Goal: Check status: Check status

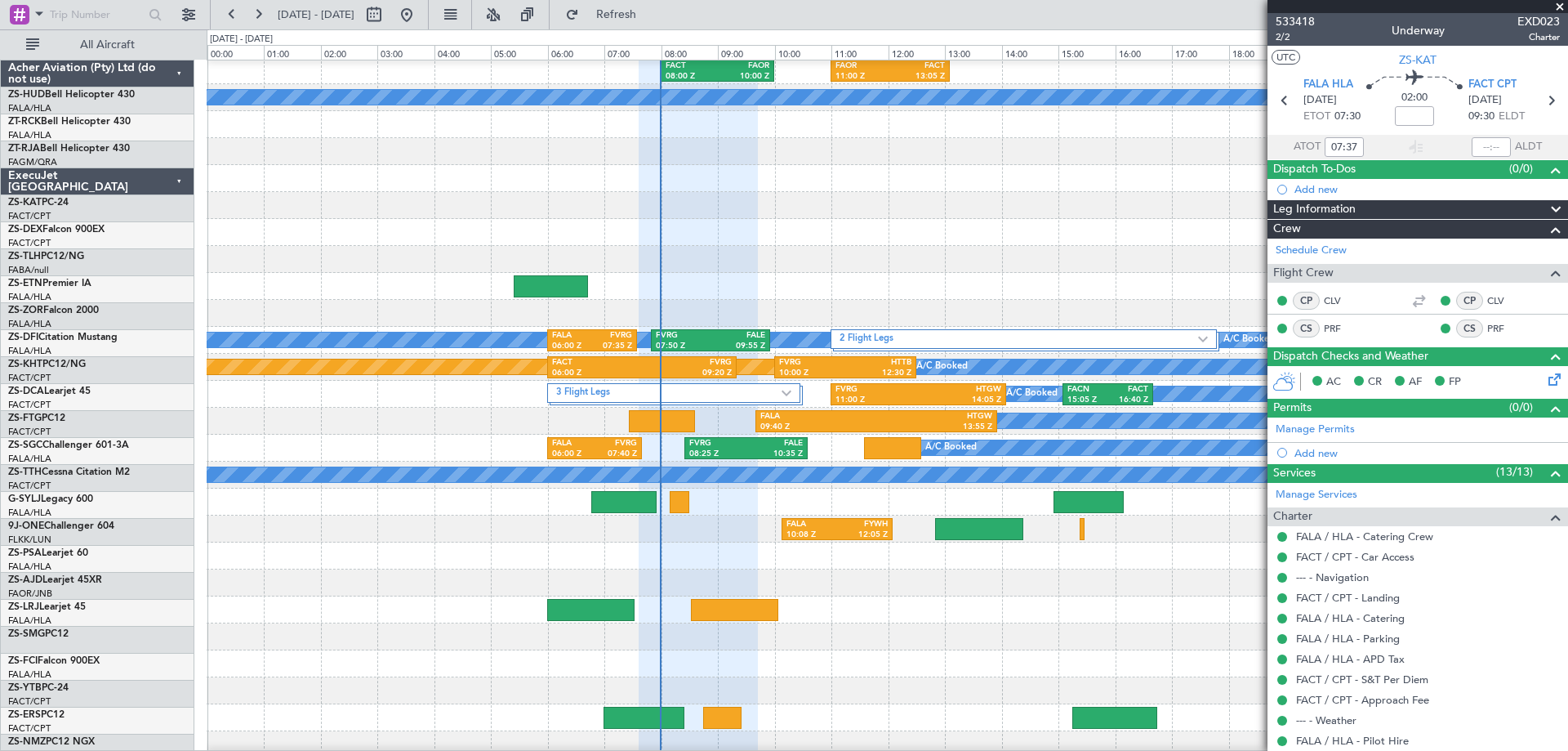
scroll to position [327, 0]
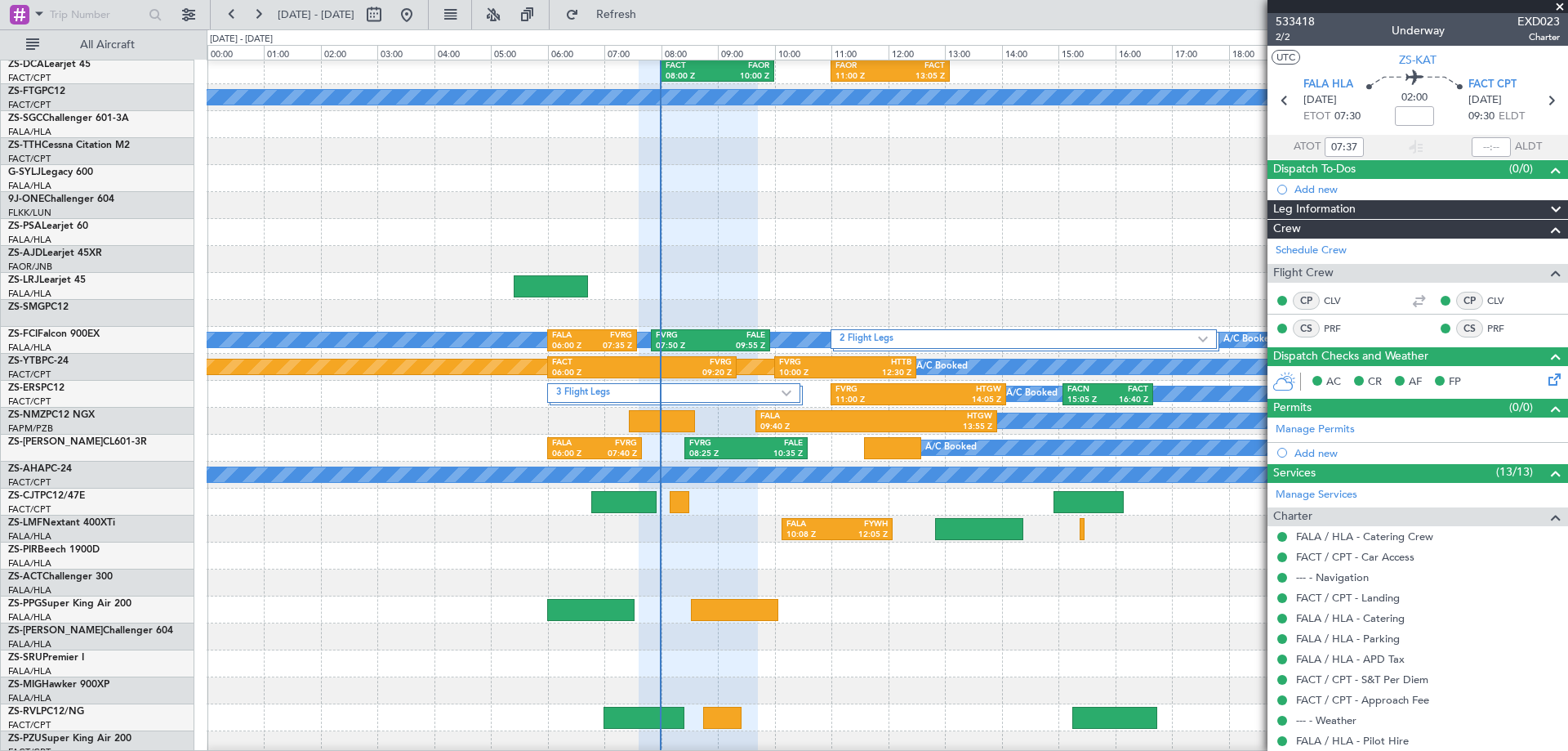
click at [1564, 7] on span at bounding box center [1560, 7] width 17 height 15
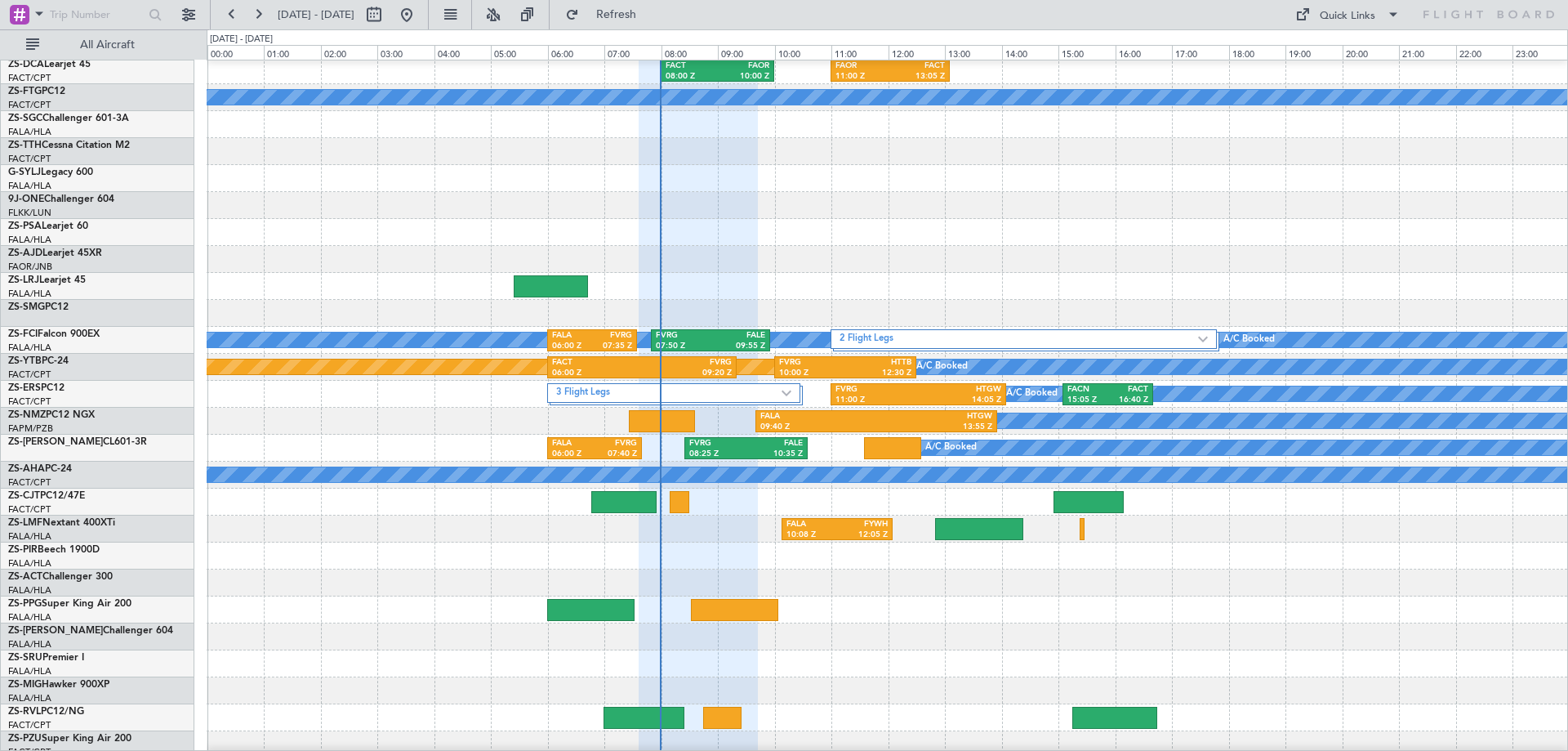
type input "0"
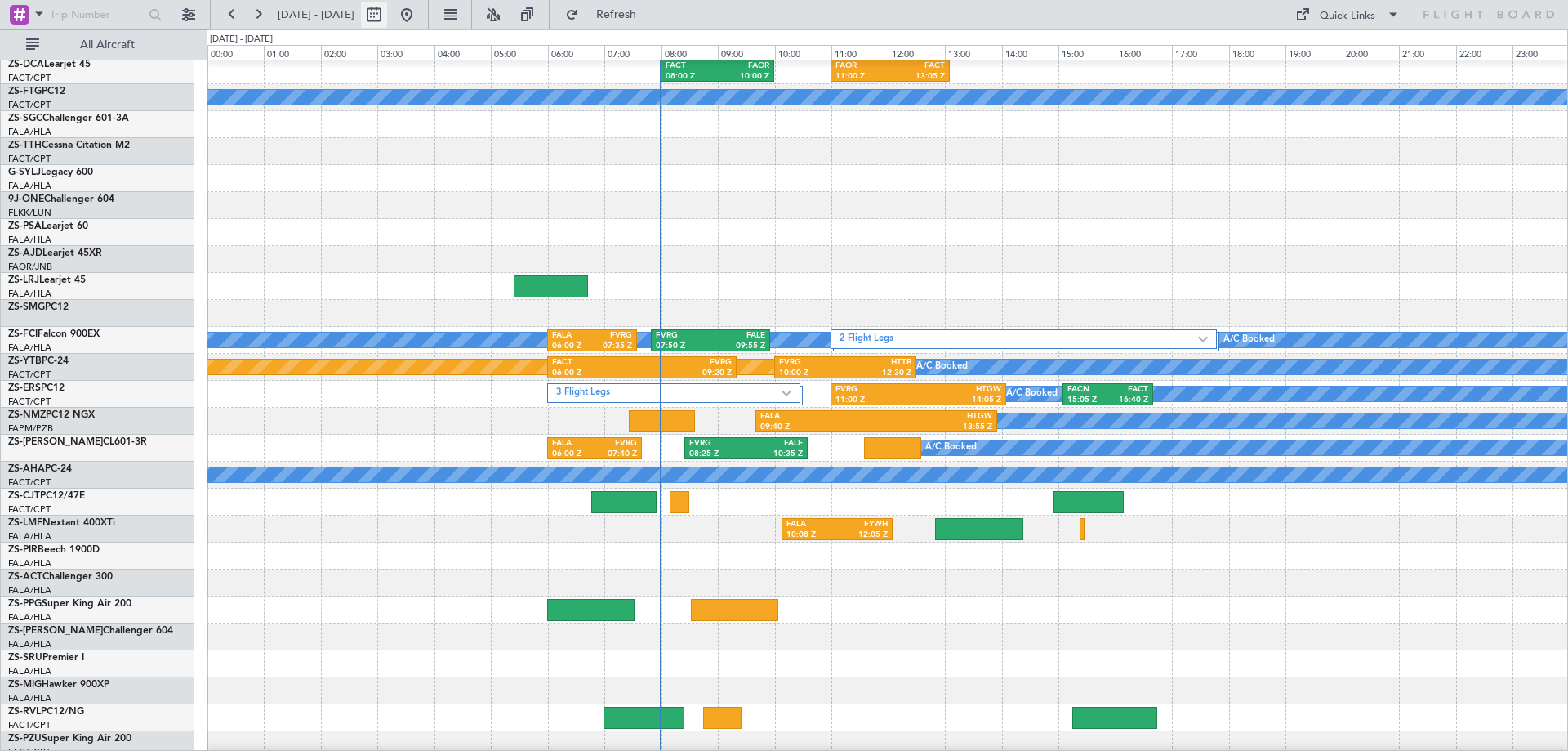
click at [387, 16] on button at bounding box center [373, 14] width 26 height 26
select select "9"
select select "2025"
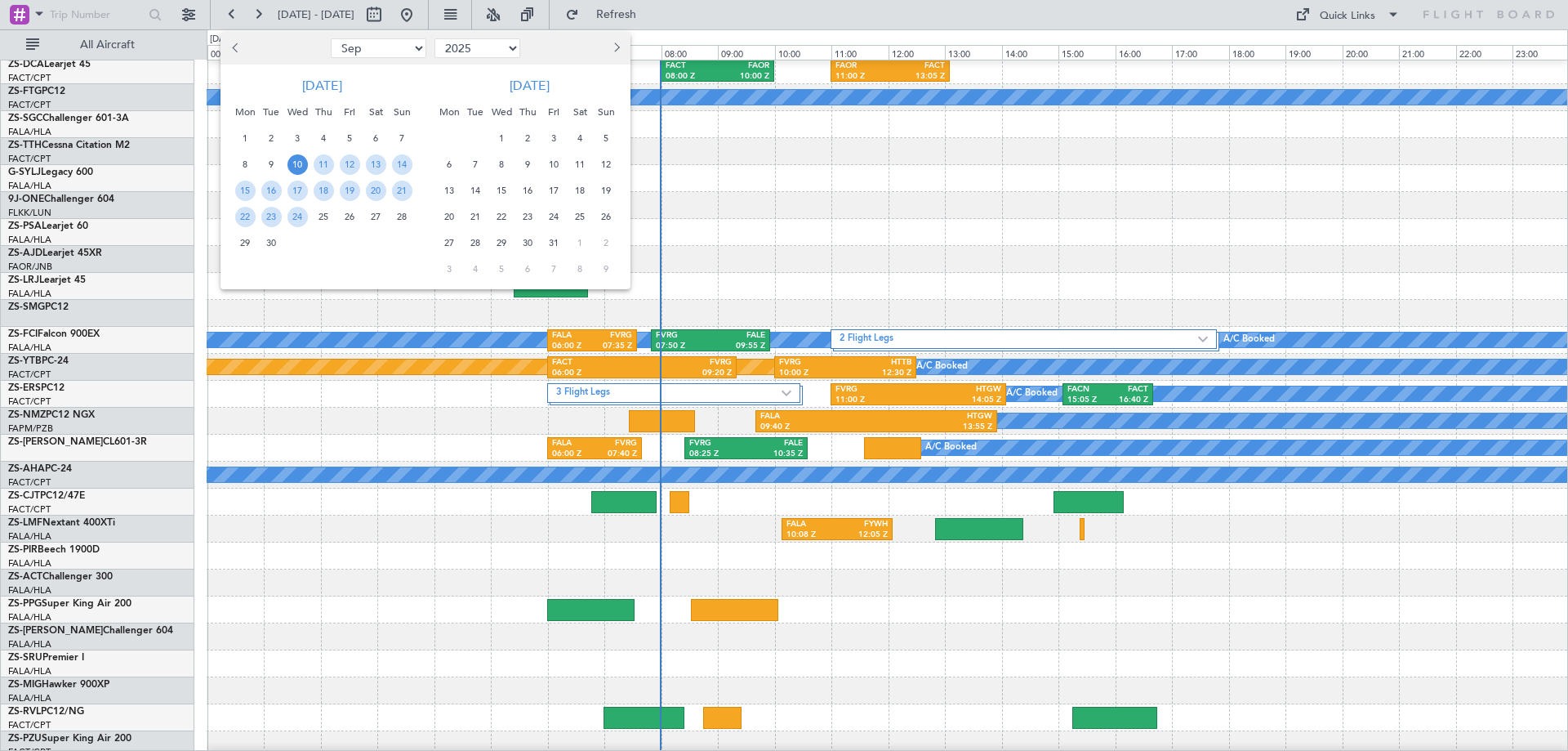
click at [299, 167] on span "10" at bounding box center [297, 164] width 21 height 21
click at [299, 167] on div at bounding box center [887, 178] width 1361 height 27
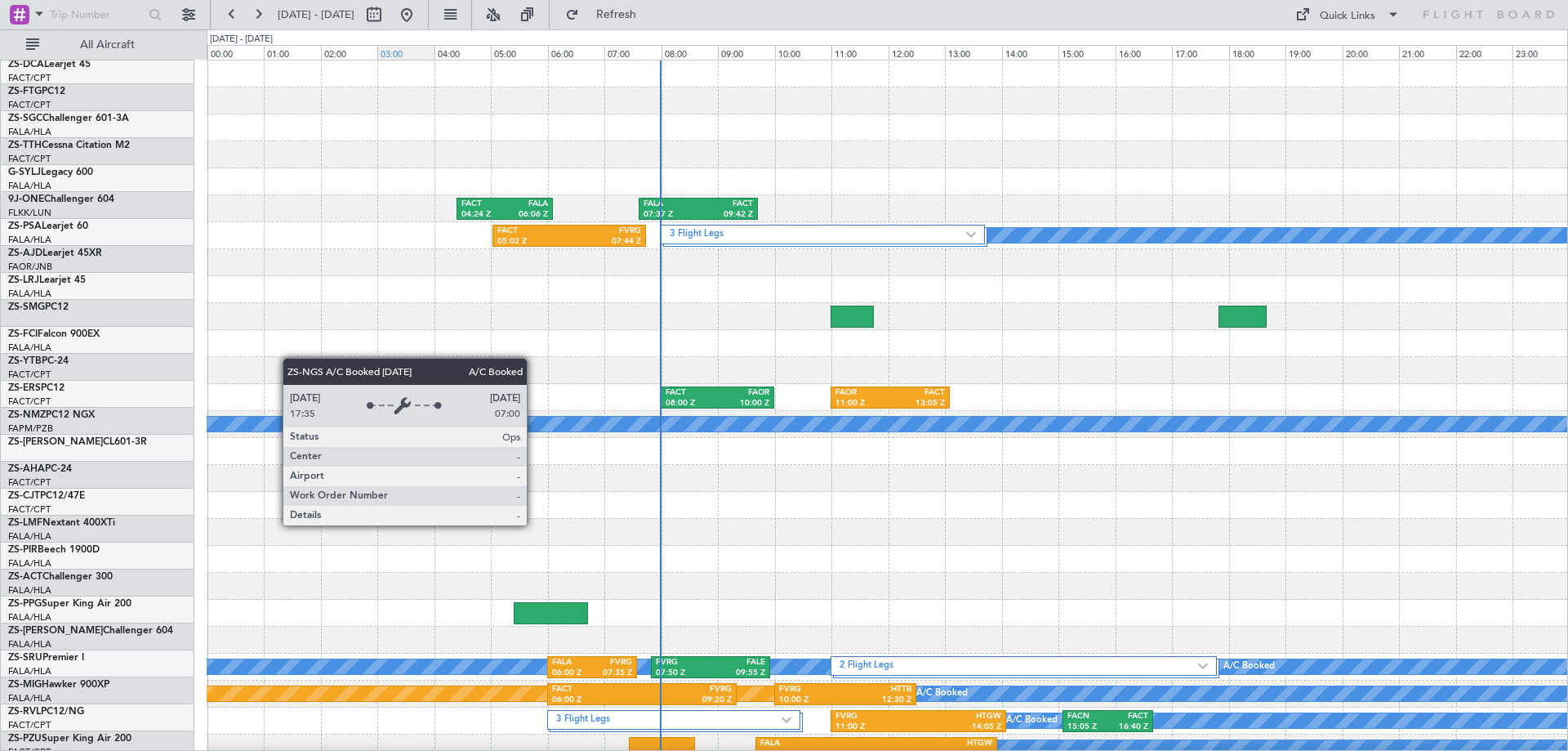
scroll to position [0, 0]
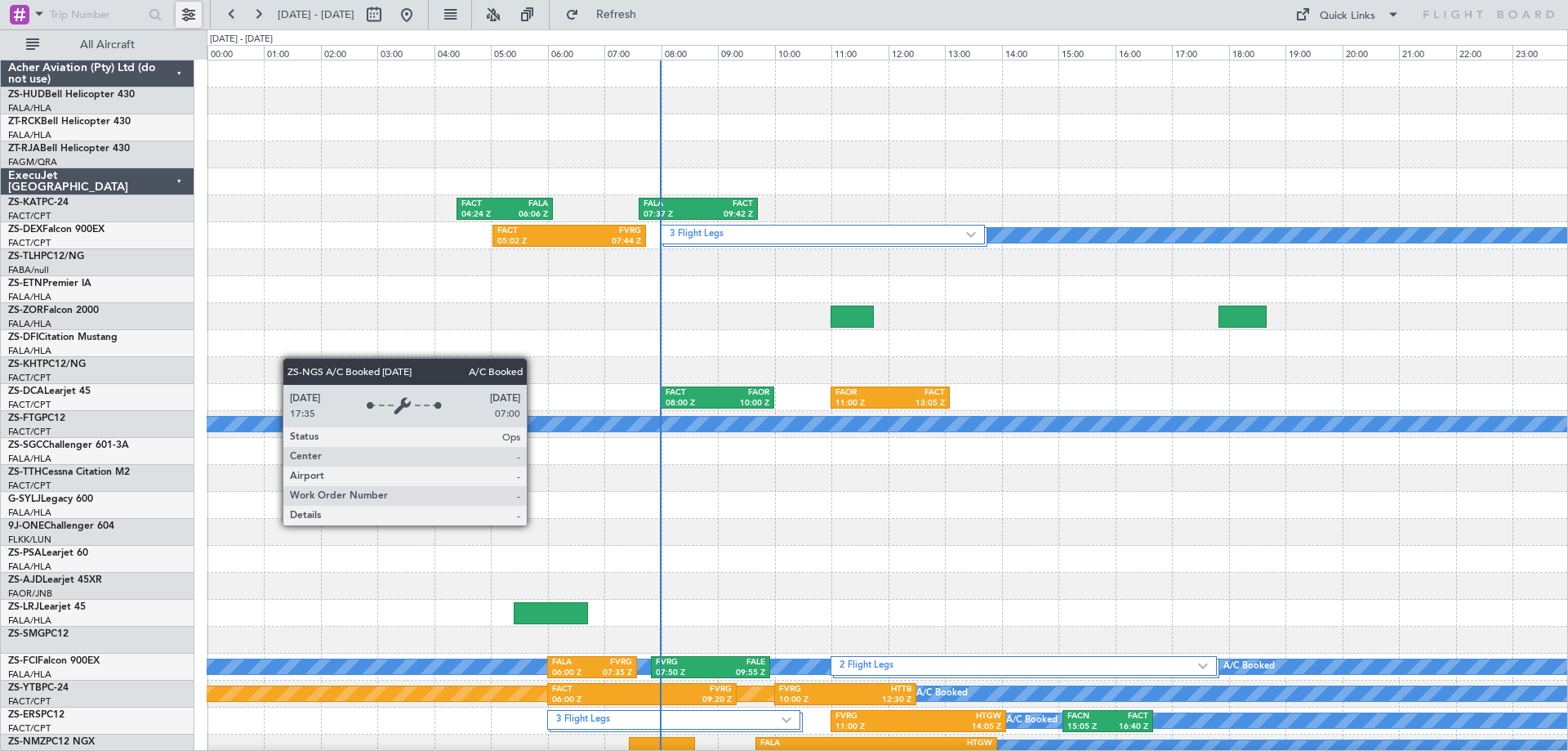
click at [188, 22] on button at bounding box center [188, 14] width 26 height 26
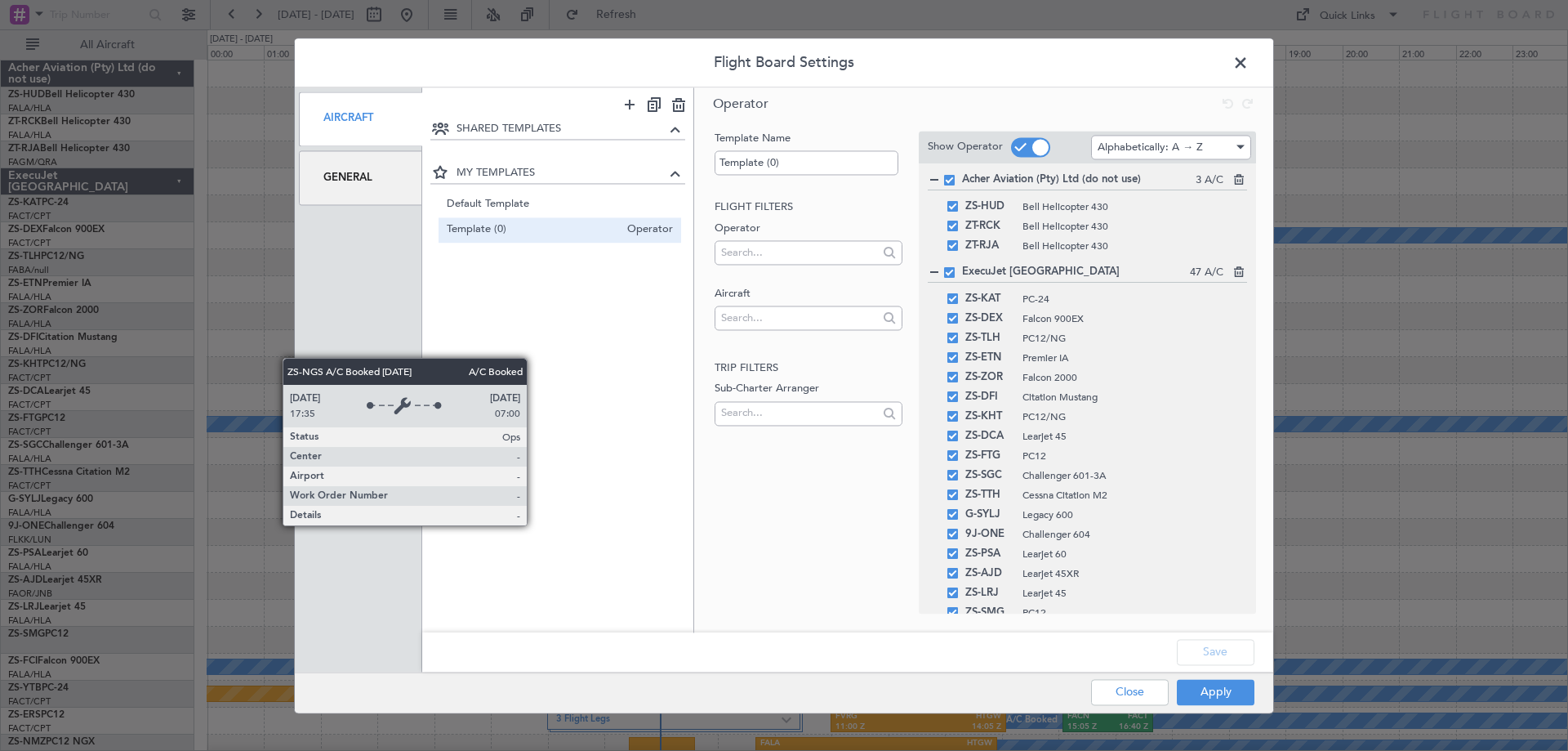
click at [375, 176] on div "General" at bounding box center [360, 178] width 124 height 55
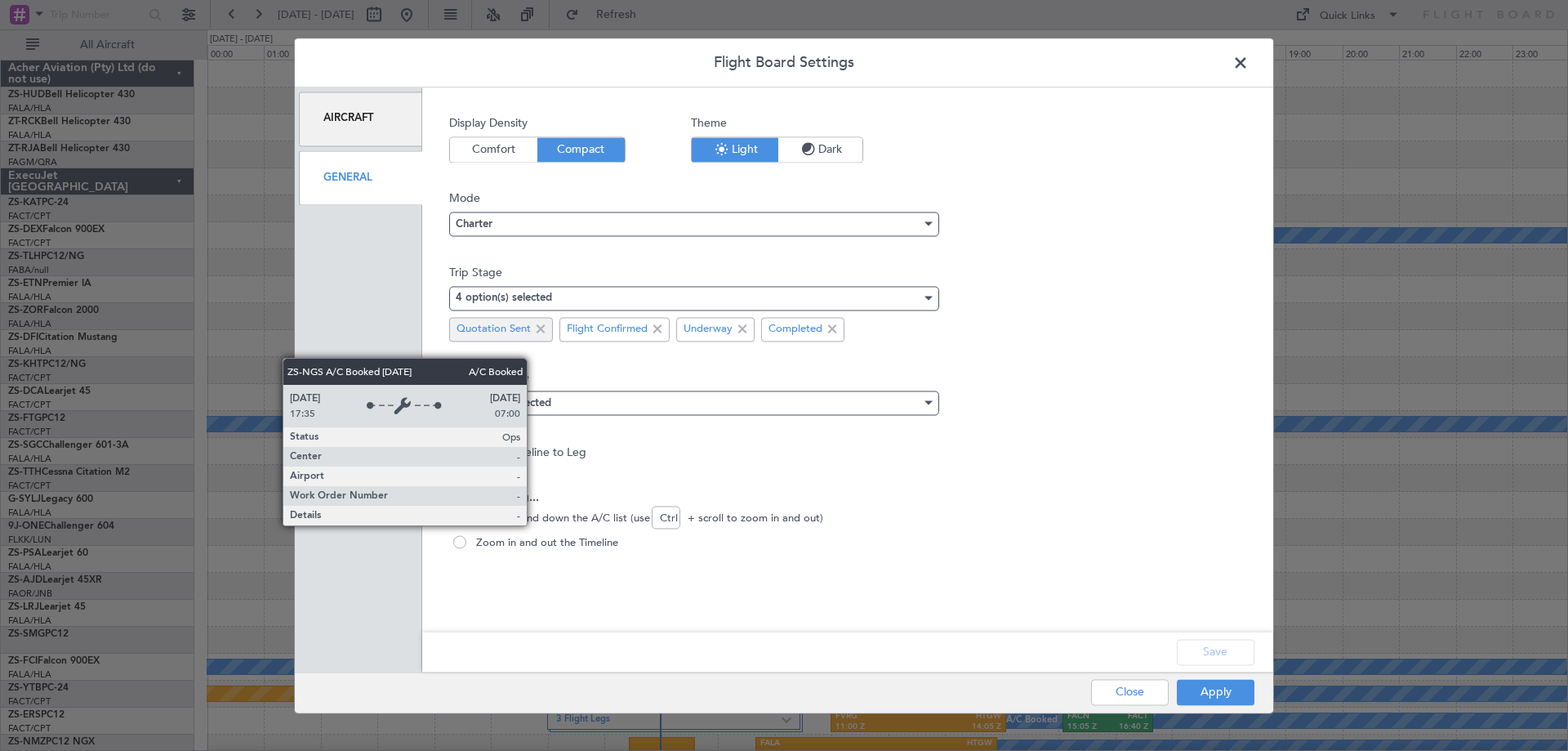
click at [540, 334] on span at bounding box center [541, 329] width 20 height 20
click at [1220, 695] on button "Apply" at bounding box center [1215, 691] width 78 height 26
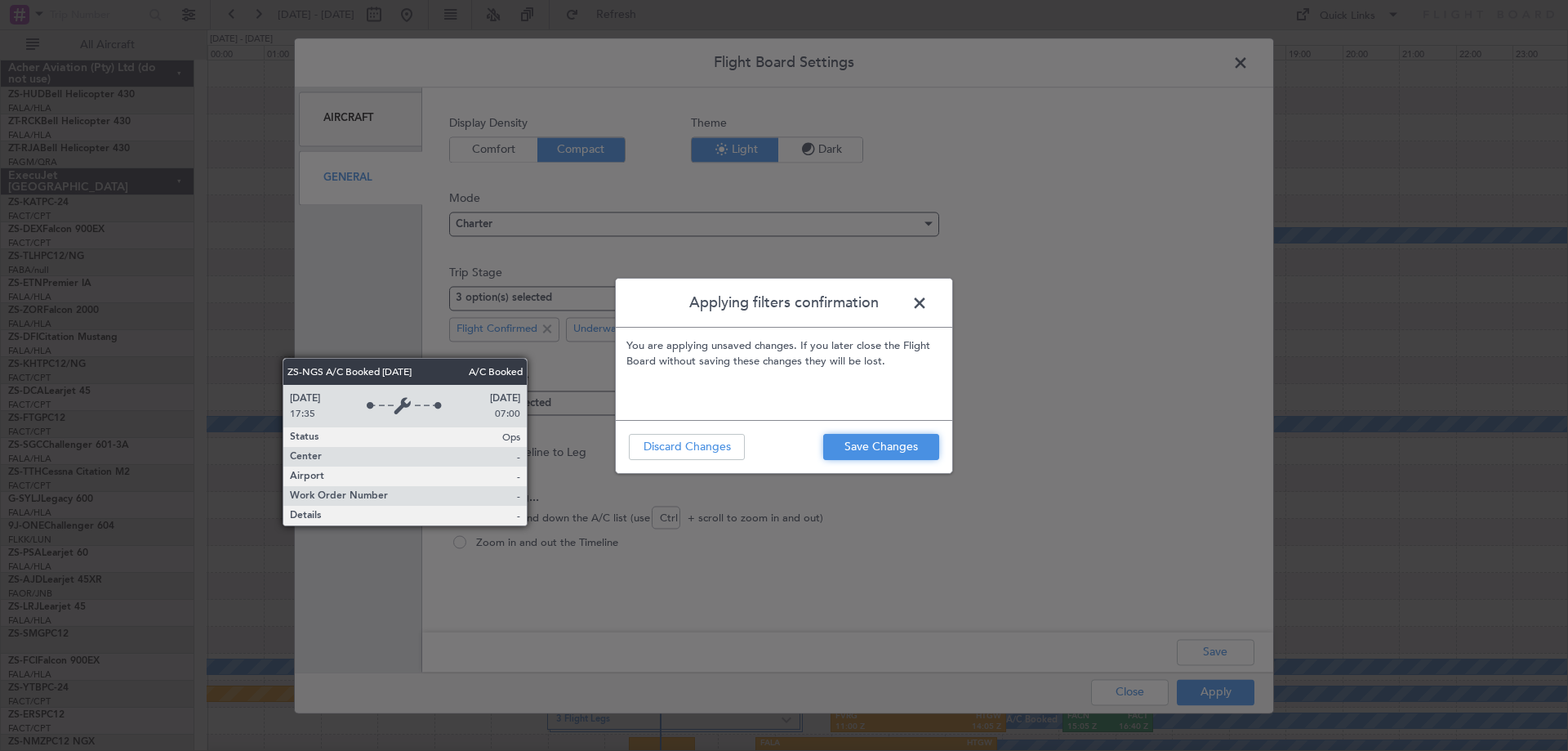
drag, startPoint x: 850, startPoint y: 446, endPoint x: 862, endPoint y: 405, distance: 42.7
click at [850, 446] on button "Save Changes" at bounding box center [881, 446] width 116 height 26
